Goal: Information Seeking & Learning: Learn about a topic

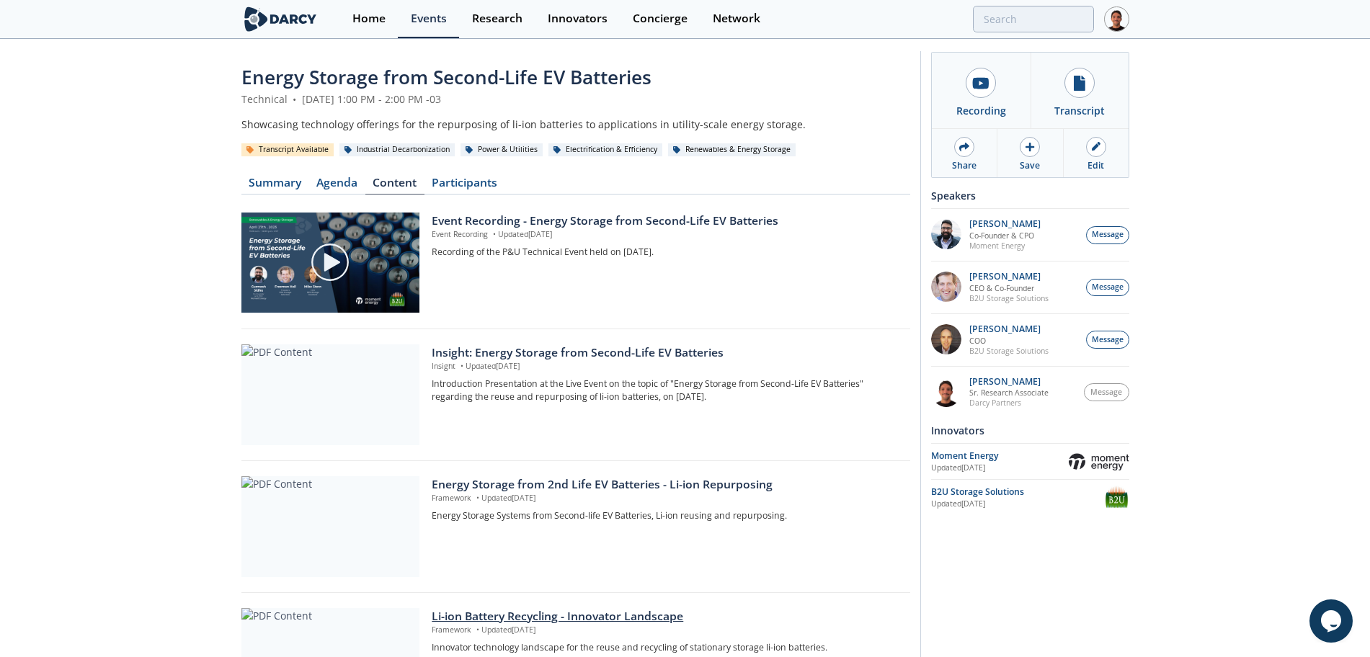
scroll to position [3, 0]
click at [682, 287] on div "Event Recording - Energy Storage from Second-Life EV Batteries Event Recording …" at bounding box center [666, 262] width 468 height 101
click at [682, 287] on div "Energy Storage from Second-Life EV Batteries Technical • [DATE] 1:00 PM - 2:00 …" at bounding box center [685, 647] width 1370 height 1220
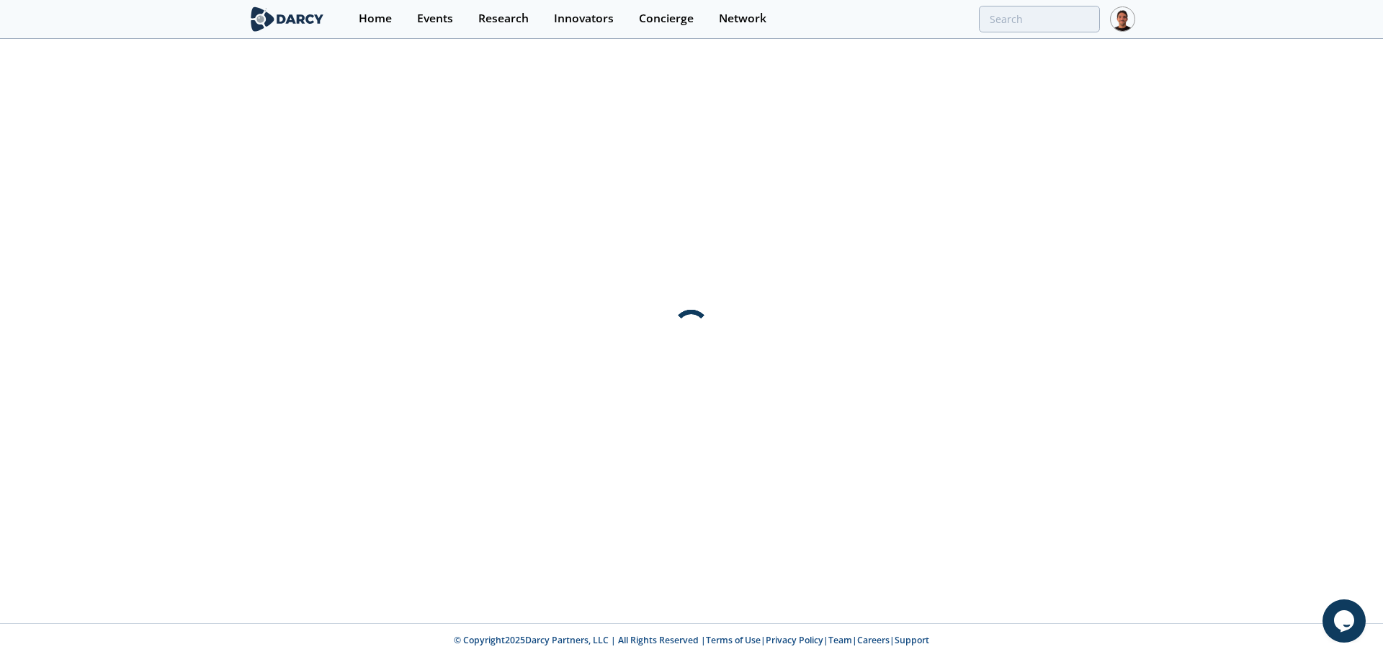
click at [682, 287] on div at bounding box center [691, 331] width 1383 height 583
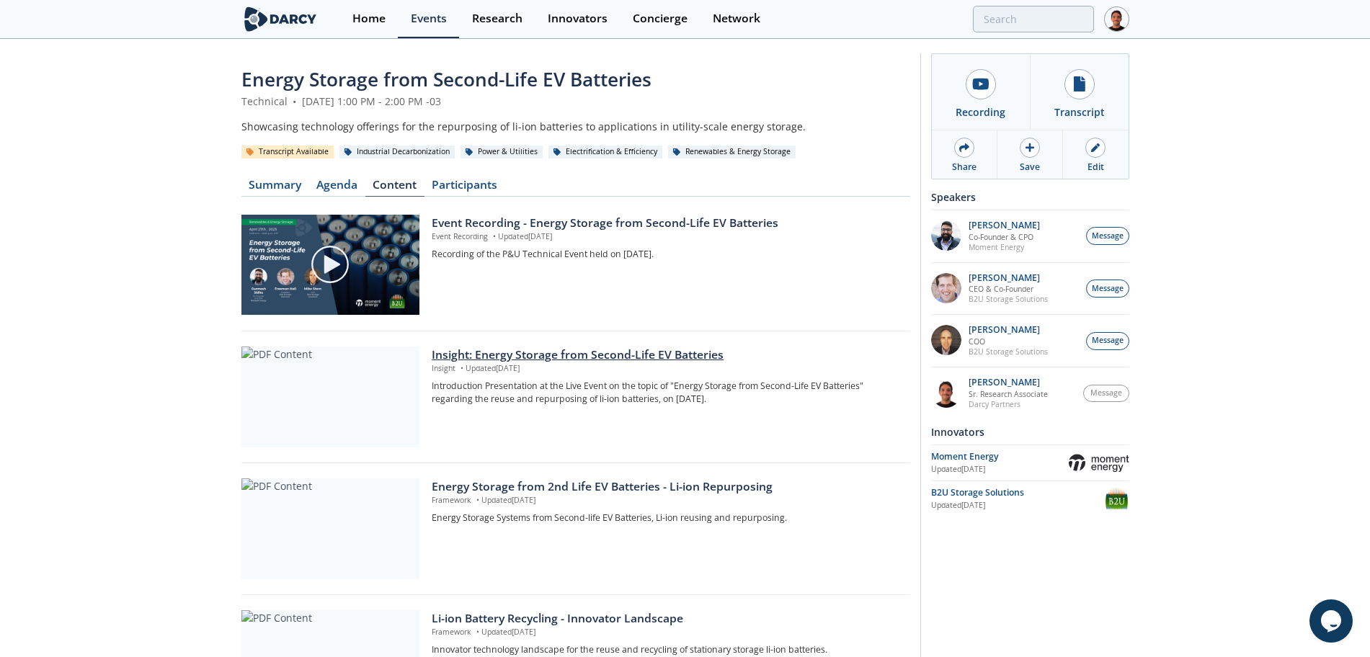
scroll to position [79, 0]
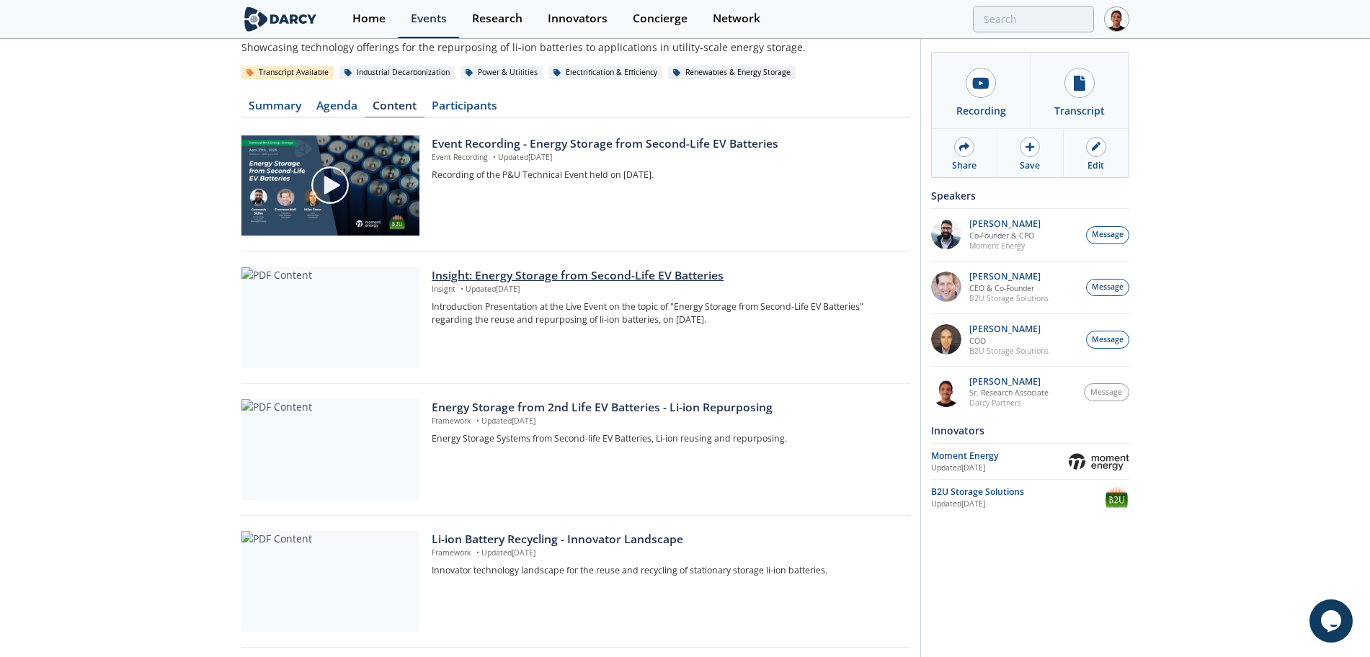
click at [599, 279] on div "Insight: Energy Storage from Second-Life EV Batteries" at bounding box center [666, 275] width 468 height 17
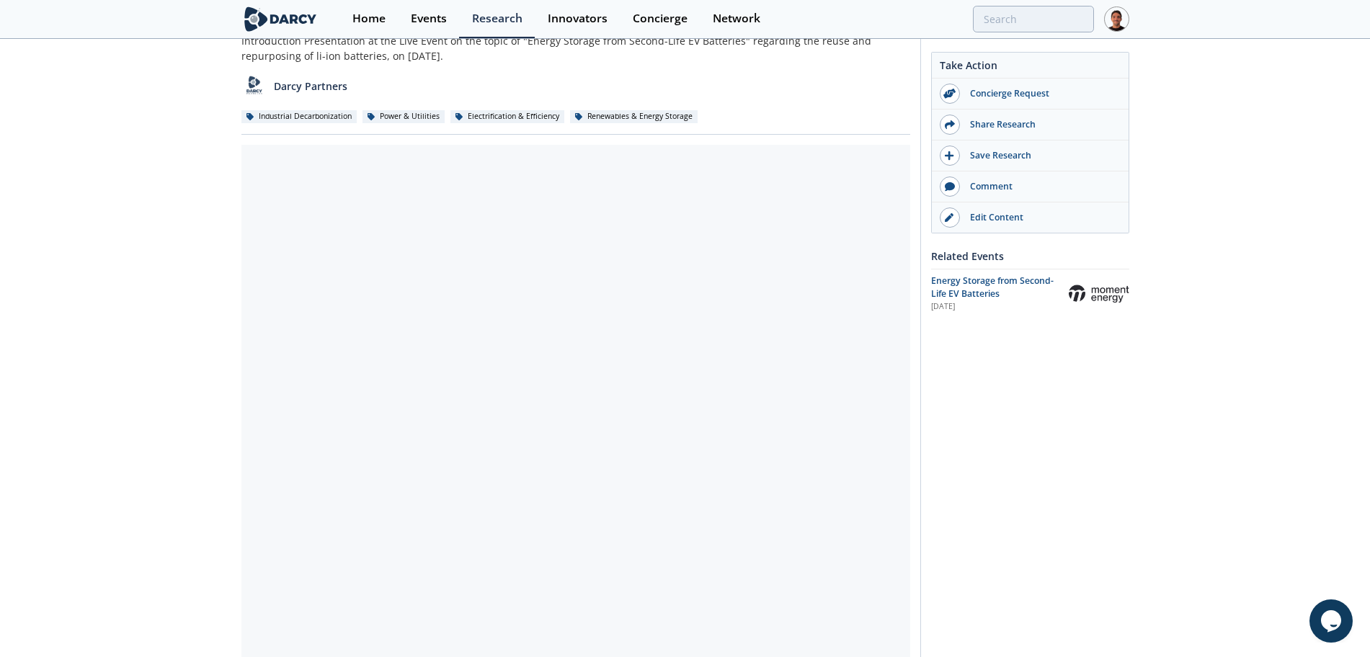
scroll to position [91, 0]
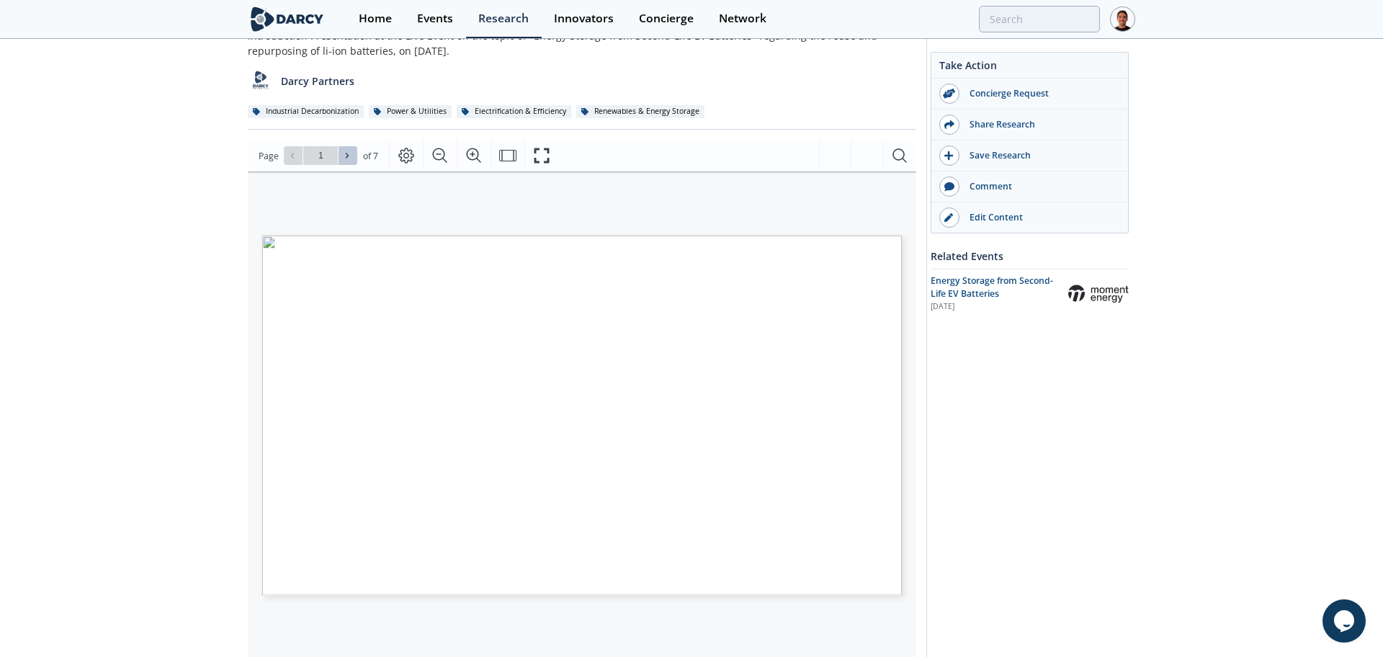
click at [350, 154] on icon at bounding box center [347, 155] width 9 height 9
type input "2"
click at [350, 154] on icon at bounding box center [347, 155] width 9 height 9
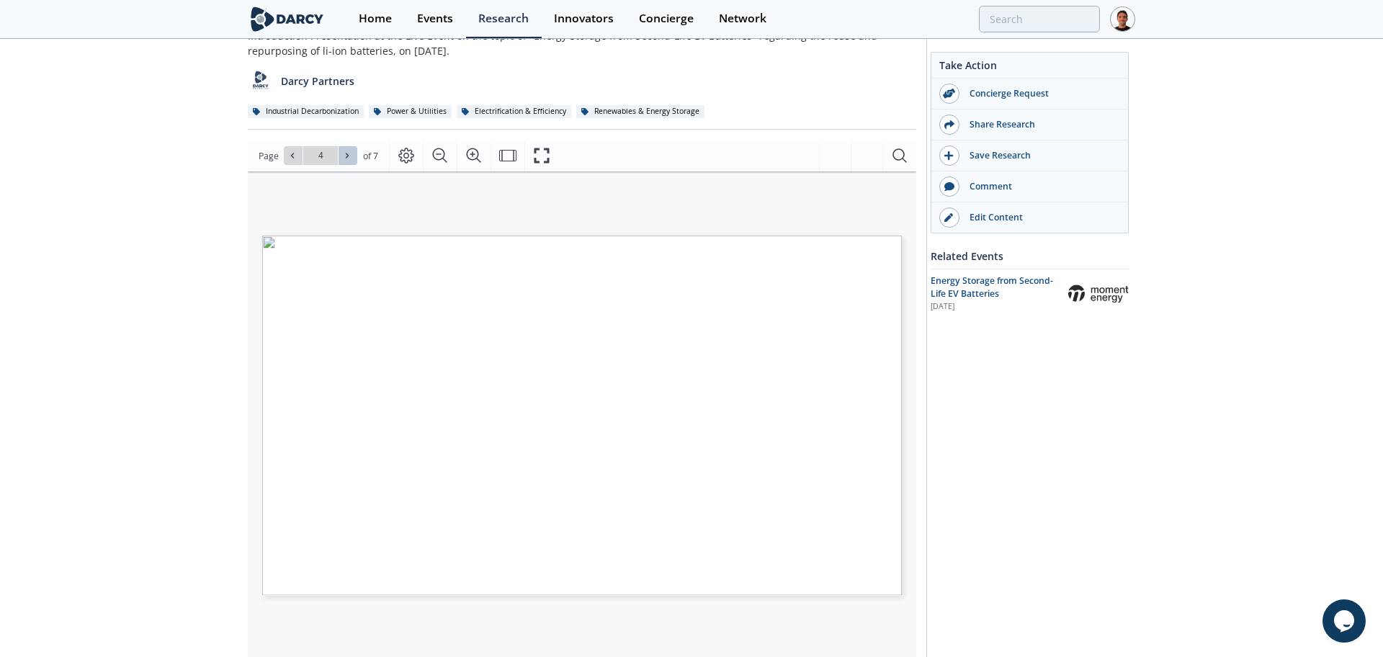
type input "5"
click at [298, 156] on button at bounding box center [293, 155] width 19 height 19
type input "4"
drag, startPoint x: 441, startPoint y: 267, endPoint x: 409, endPoint y: 291, distance: 39.6
click at [409, 291] on span "Page 5" at bounding box center [980, 565] width 1279 height 608
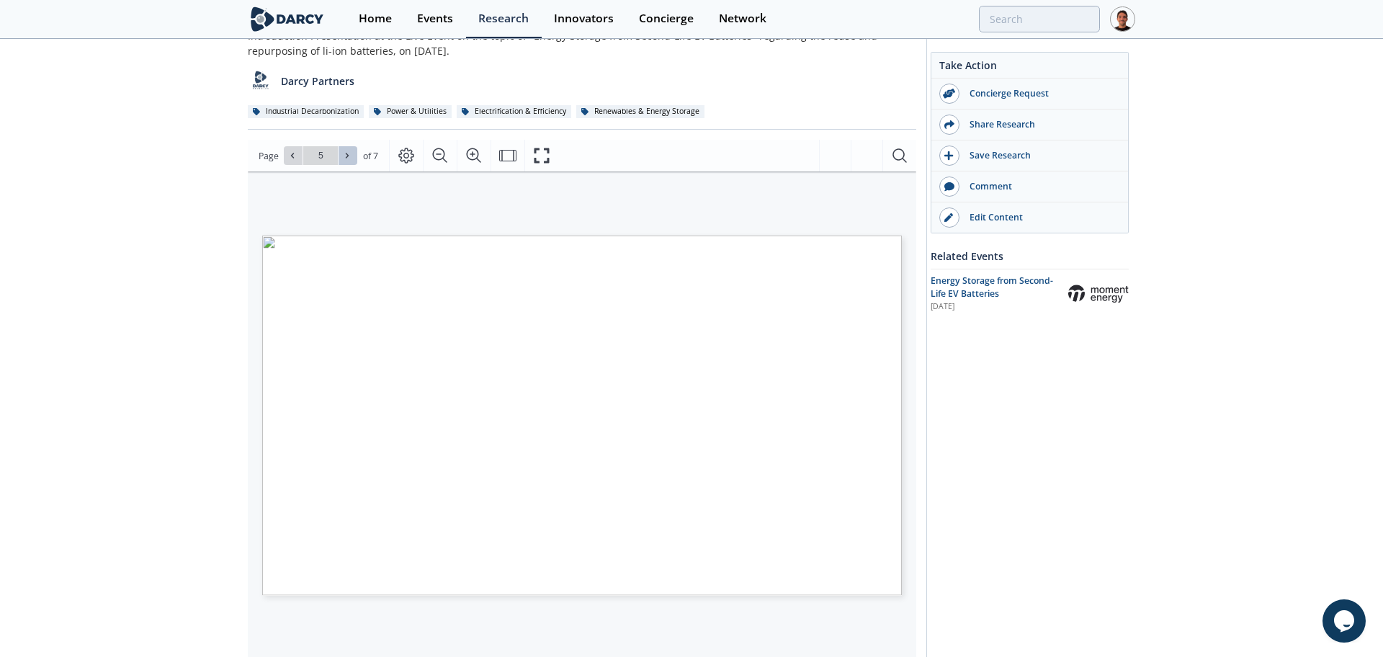
click at [345, 152] on icon at bounding box center [347, 155] width 9 height 9
click at [289, 157] on icon at bounding box center [292, 155] width 9 height 9
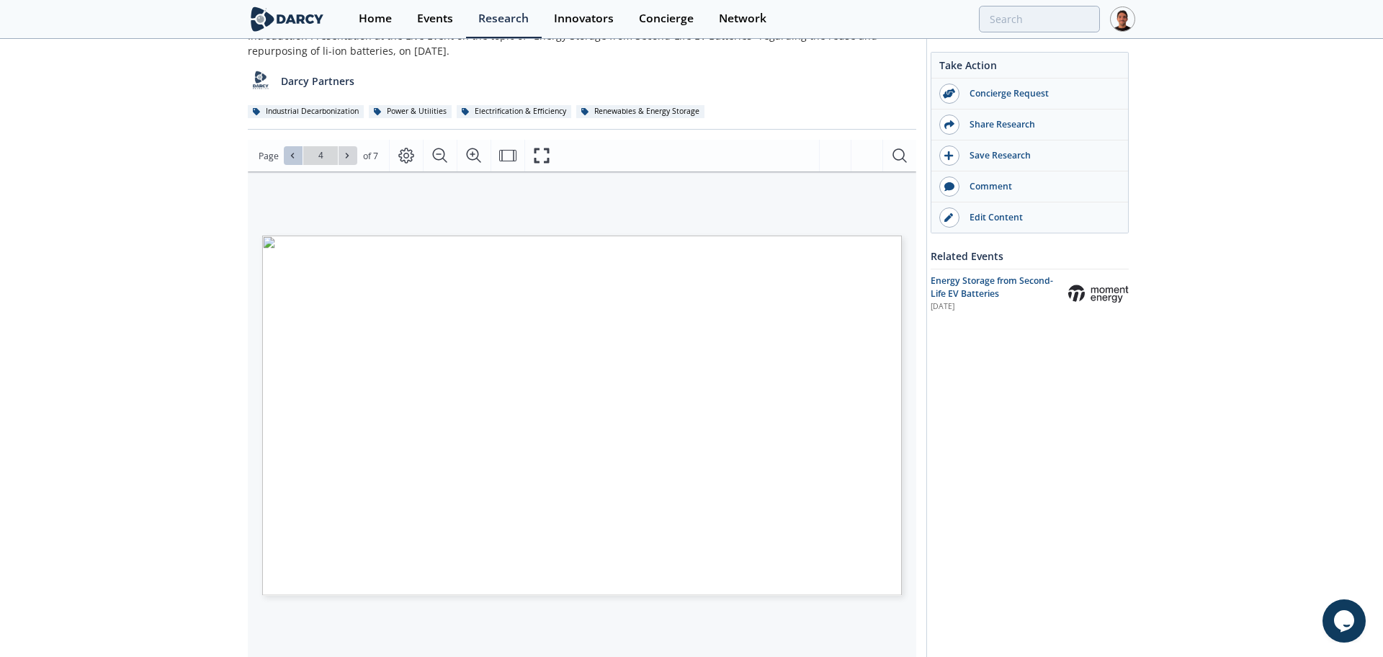
click at [289, 157] on icon at bounding box center [292, 155] width 9 height 9
type input "3"
